Goal: Transaction & Acquisition: Obtain resource

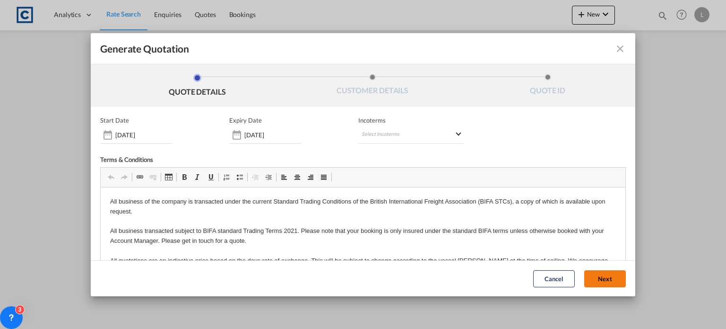
click at [584, 274] on button "Next" at bounding box center [605, 278] width 42 height 17
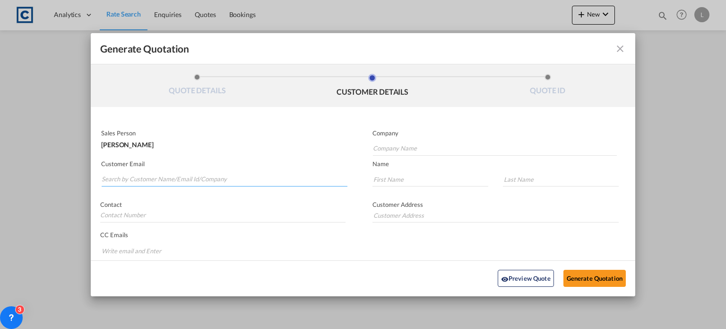
click at [114, 179] on input "Search by Customer Name/Email Id/Company" at bounding box center [225, 179] width 246 height 14
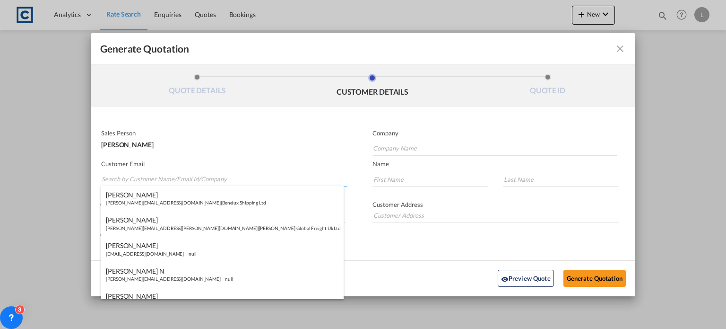
paste input "[PERSON_NAME] <[PERSON_NAME][EMAIL_ADDRESS][PERSON_NAME][DOMAIN_NAME]>"
drag, startPoint x: 135, startPoint y: 179, endPoint x: 148, endPoint y: 156, distance: 26.6
click at [136, 177] on input "[PERSON_NAME] <[PERSON_NAME][EMAIL_ADDRESS][PERSON_NAME][DOMAIN_NAME]>" at bounding box center [225, 179] width 246 height 14
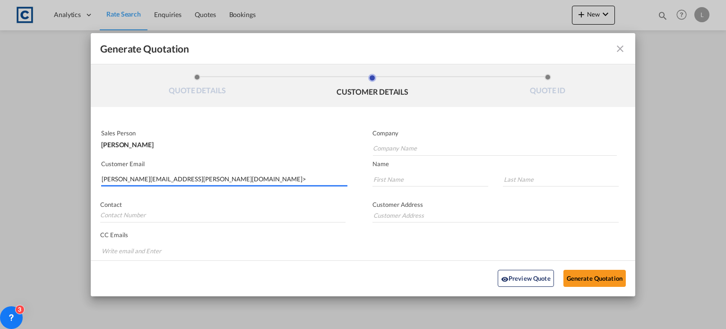
click at [196, 177] on input "[PERSON_NAME][EMAIL_ADDRESS][PERSON_NAME][DOMAIN_NAME]>" at bounding box center [225, 179] width 246 height 14
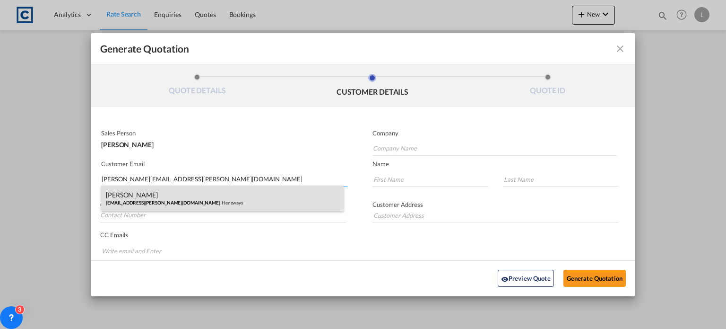
type input "[PERSON_NAME][EMAIL_ADDRESS][PERSON_NAME][DOMAIN_NAME]"
click at [156, 196] on div "[PERSON_NAME] [PERSON_NAME][EMAIL_ADDRESS][PERSON_NAME][DOMAIN_NAME] | [PERSON_…" at bounding box center [222, 198] width 243 height 26
type input "Heneways"
type input "[EMAIL_ADDRESS][PERSON_NAME][DOMAIN_NAME]"
type input "[PERSON_NAME]"
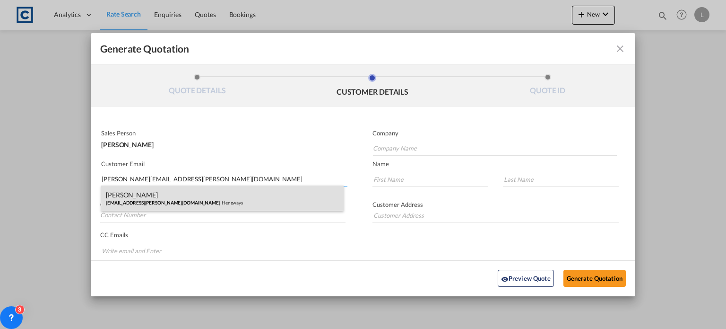
type input "[PERSON_NAME]"
type input "01784278300"
type input "[STREET_ADDRESS]"
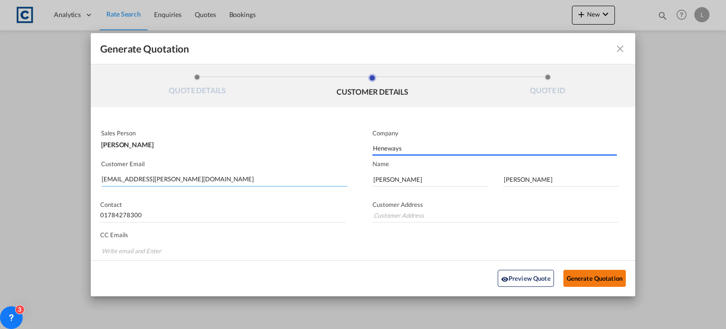
type input "[STREET_ADDRESS]"
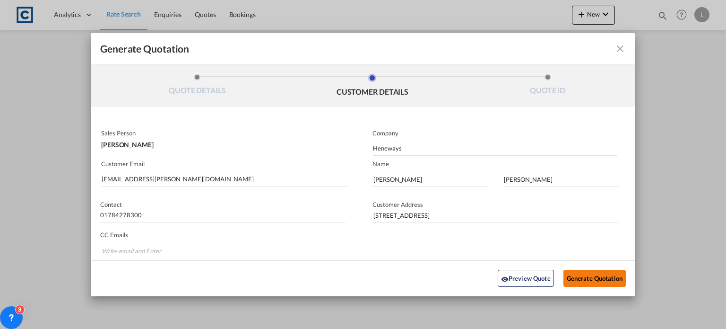
click at [583, 275] on button "Generate Quotation" at bounding box center [595, 277] width 62 height 17
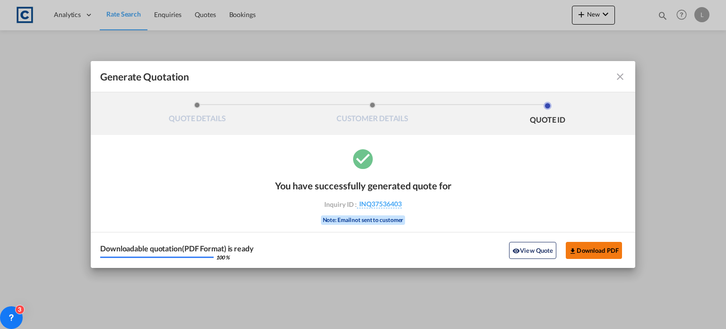
click at [588, 251] on button "Download PDF" at bounding box center [594, 250] width 56 height 17
